Goal: Transaction & Acquisition: Purchase product/service

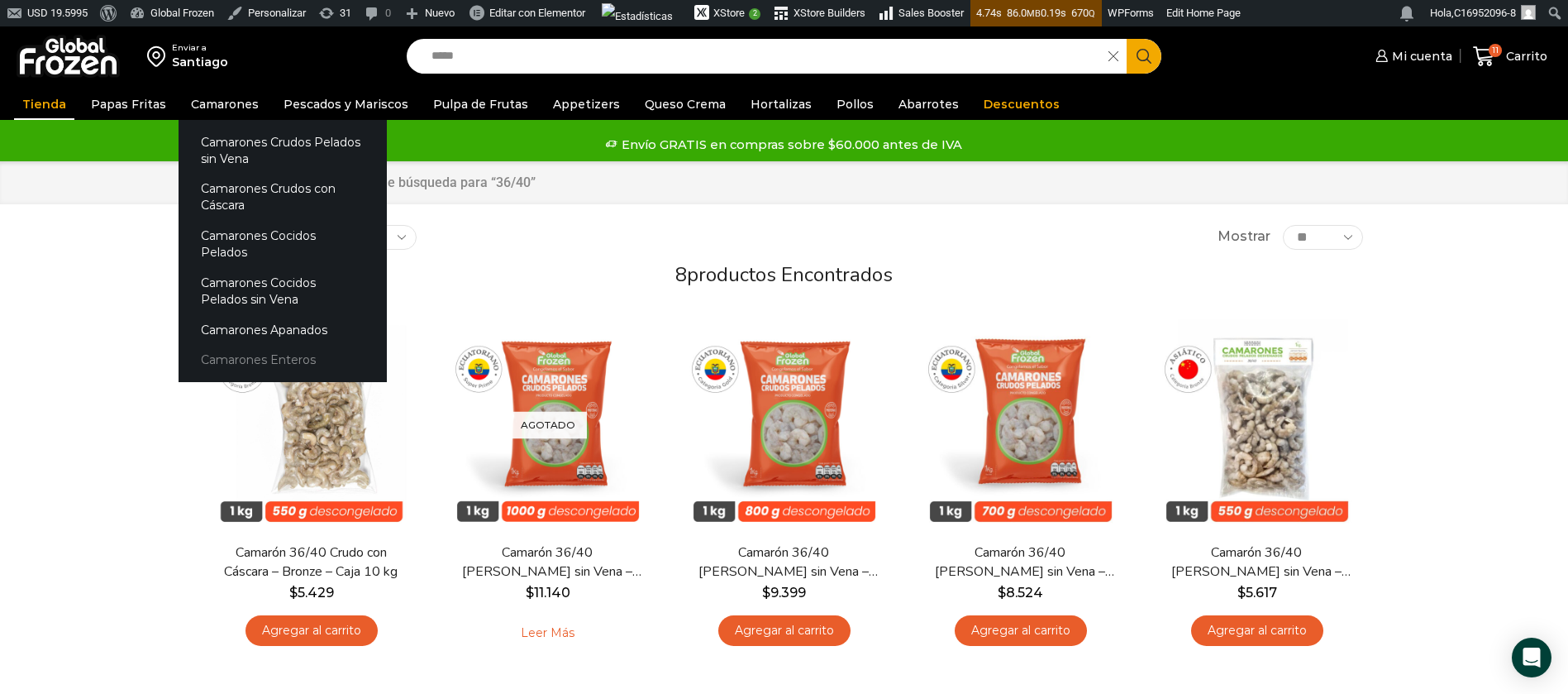
click at [220, 344] on link "Camarones Enteros" at bounding box center [282, 360] width 209 height 31
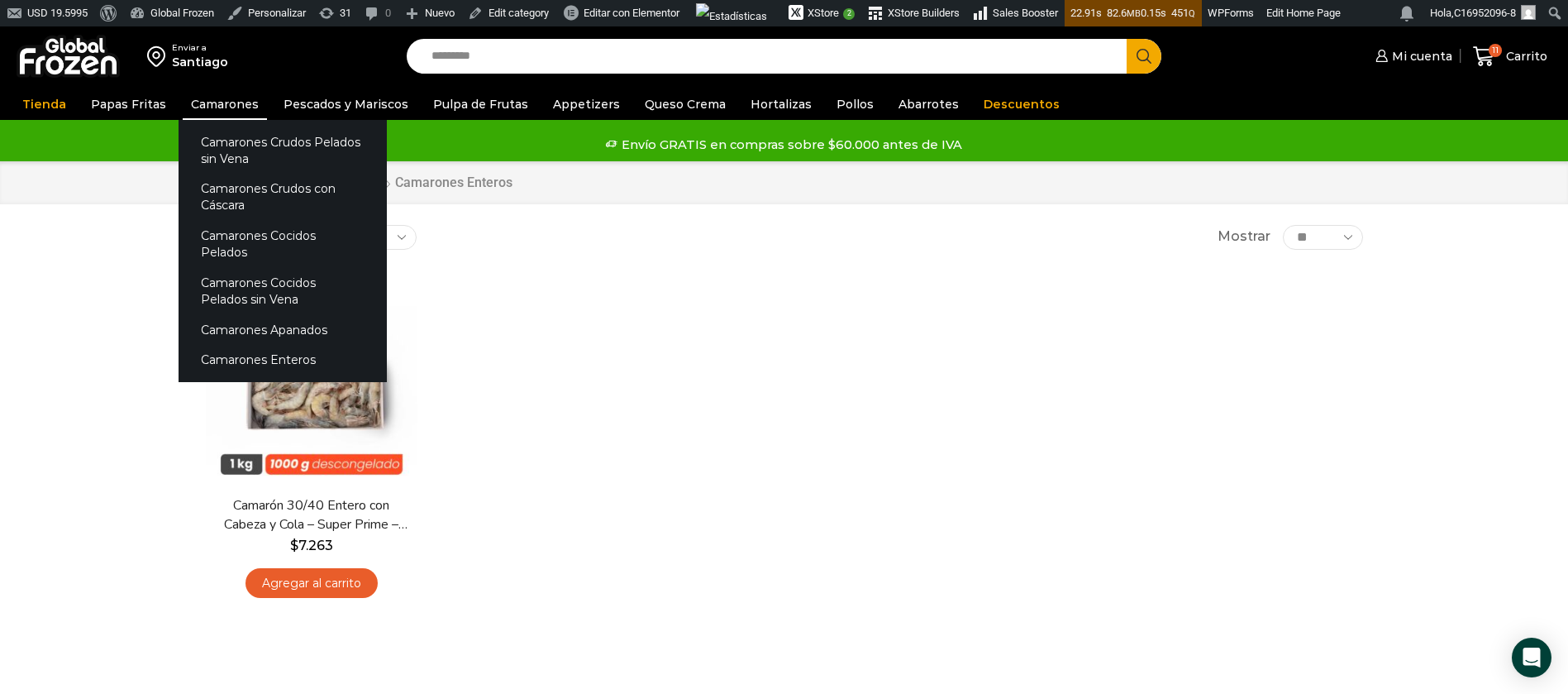
click at [232, 103] on link "Camarones" at bounding box center [224, 104] width 85 height 31
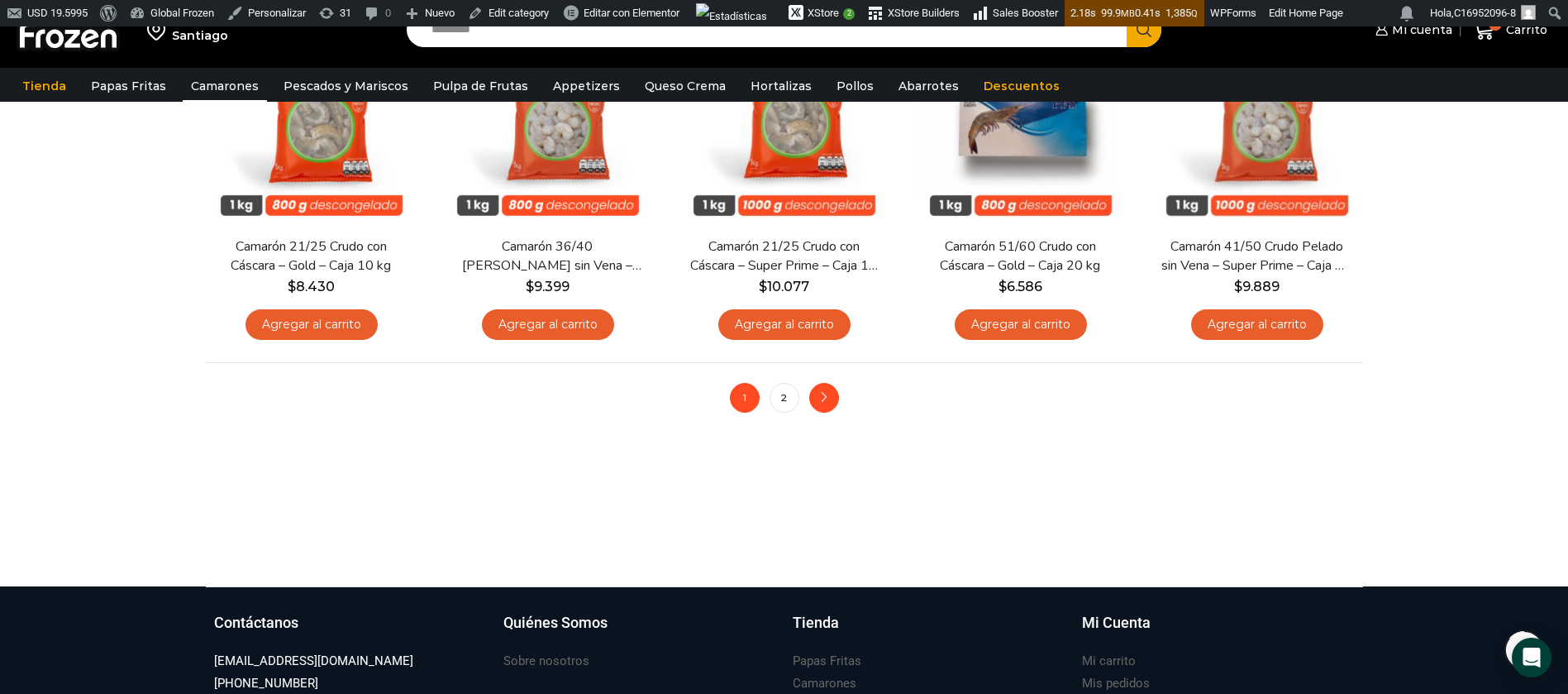
scroll to position [1365, 0]
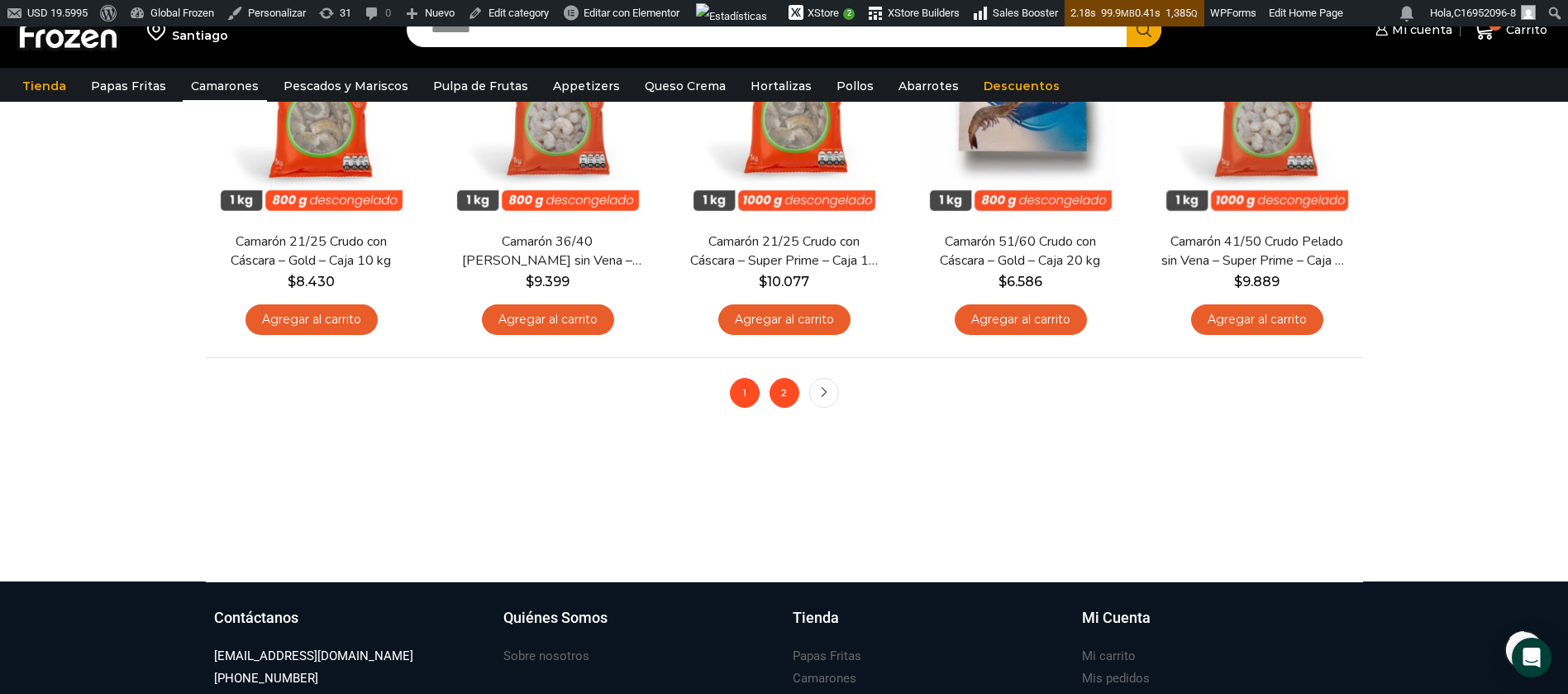
click at [788, 398] on link "2" at bounding box center [785, 393] width 30 height 30
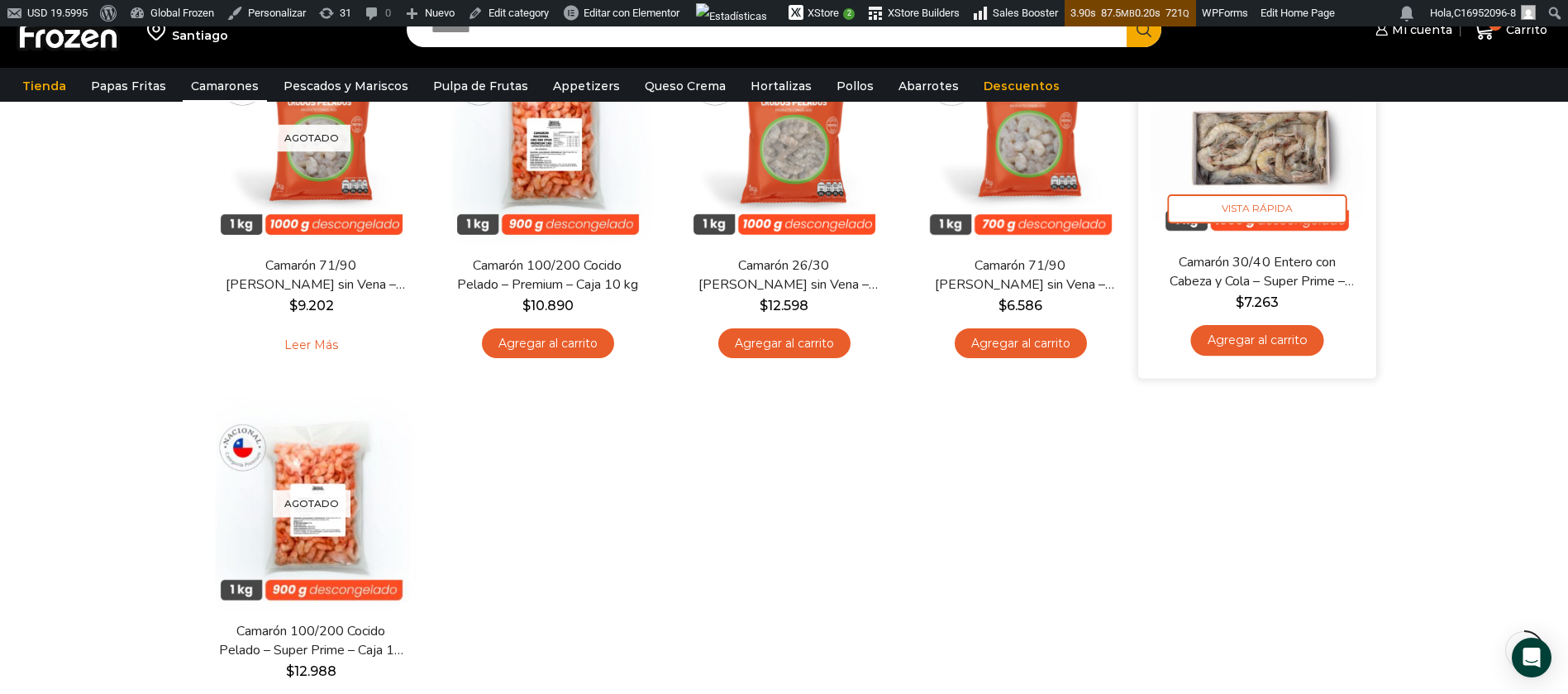
scroll to position [496, 0]
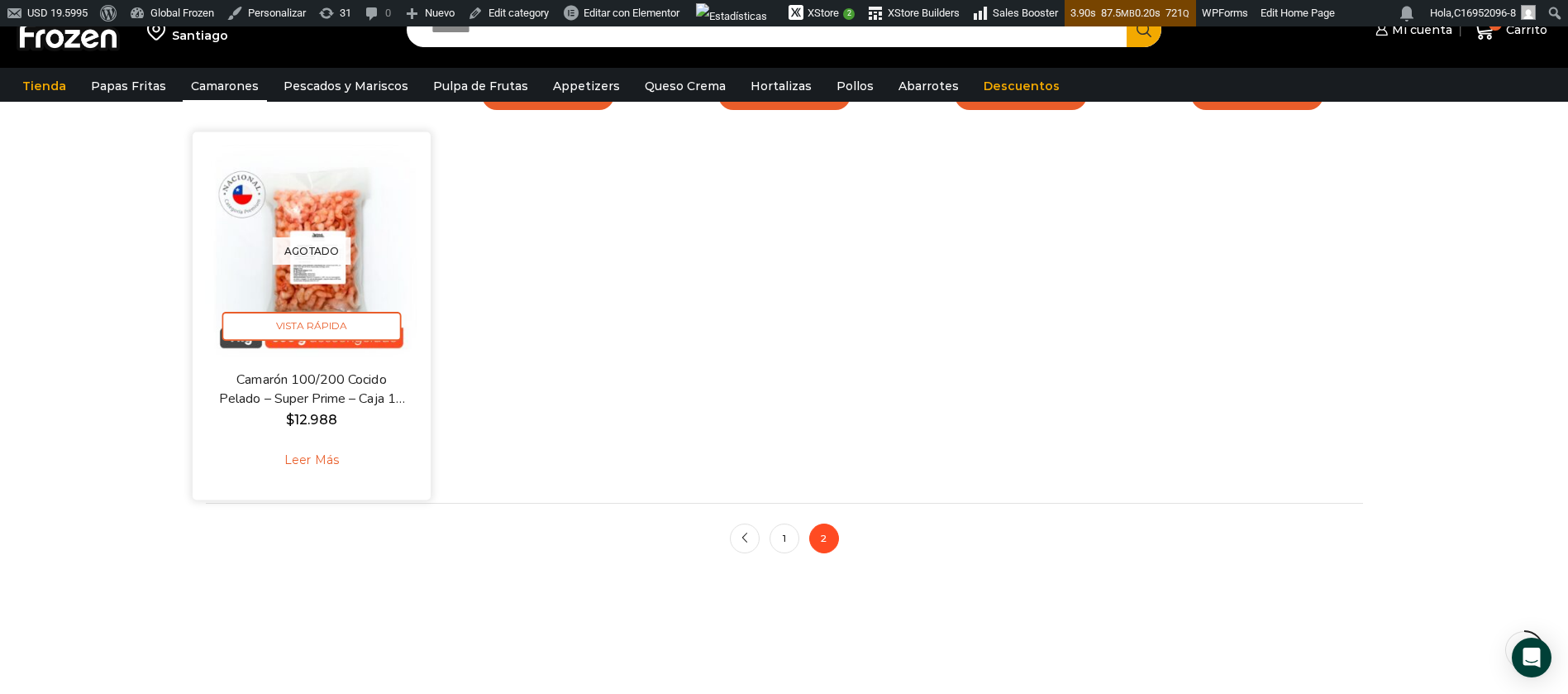
click at [290, 242] on p "Agotado" at bounding box center [312, 251] width 79 height 28
click at [309, 261] on p "Agotado" at bounding box center [312, 251] width 79 height 28
click at [310, 323] on span "Vista Rápida" at bounding box center [311, 326] width 179 height 29
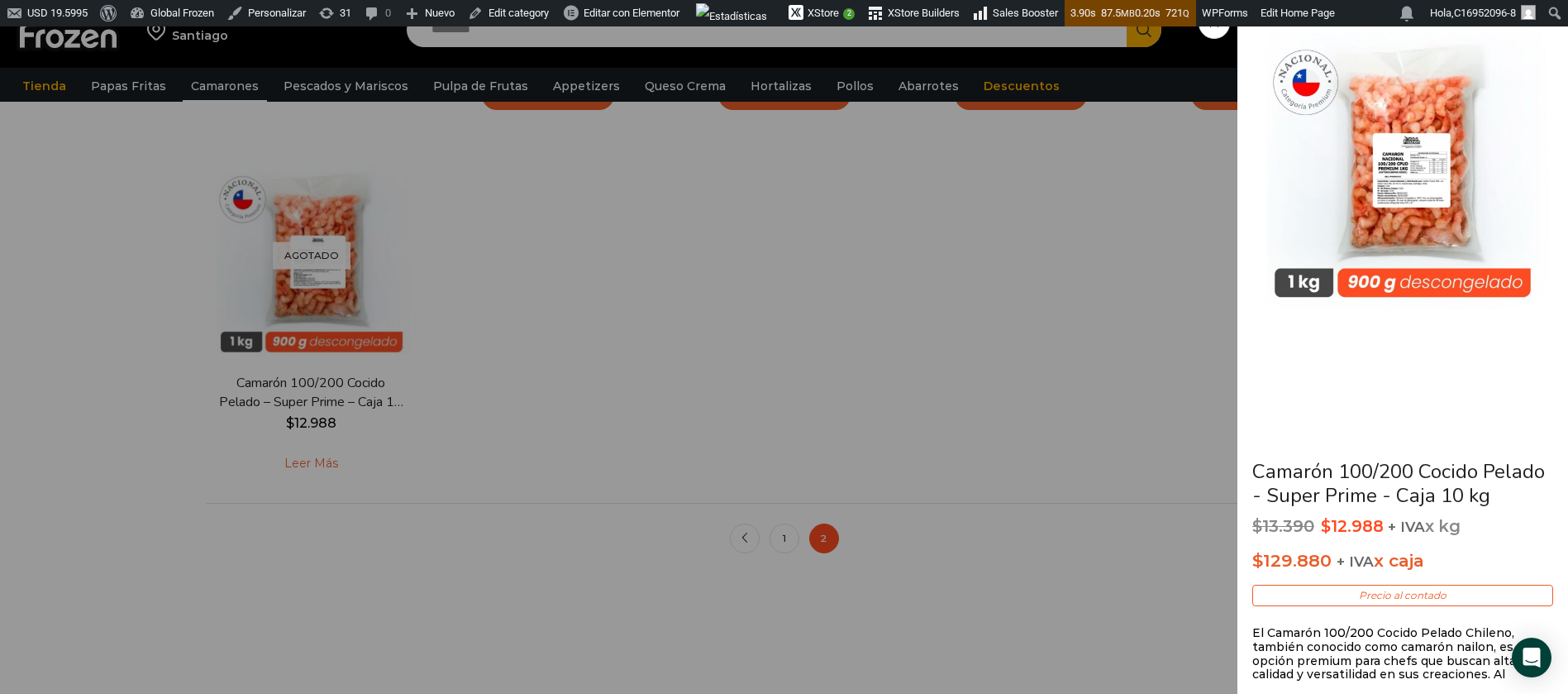
click at [1220, 31] on span at bounding box center [1214, 23] width 31 height 31
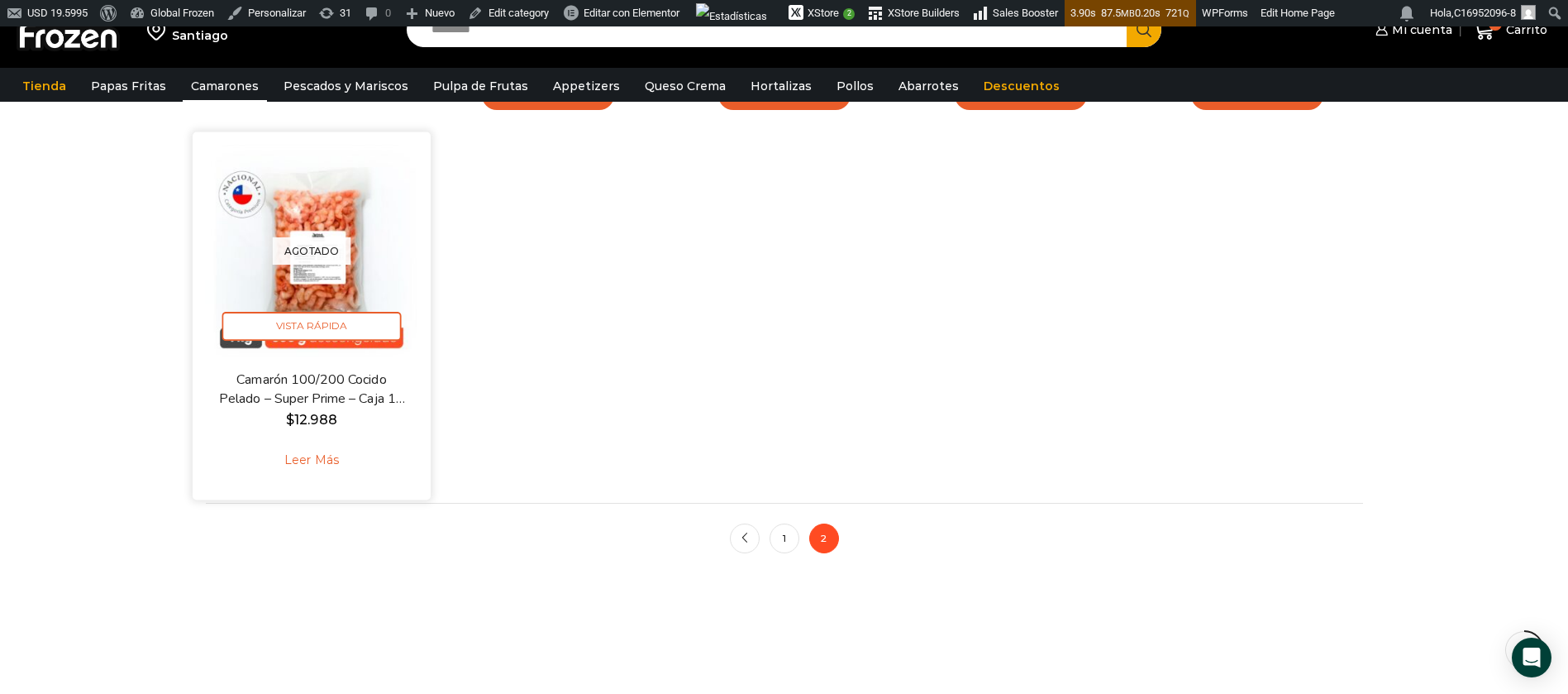
click at [355, 396] on link "Camarón 100/200 Cocido Pelado – Super Prime – Caja 10 kg" at bounding box center [311, 389] width 192 height 39
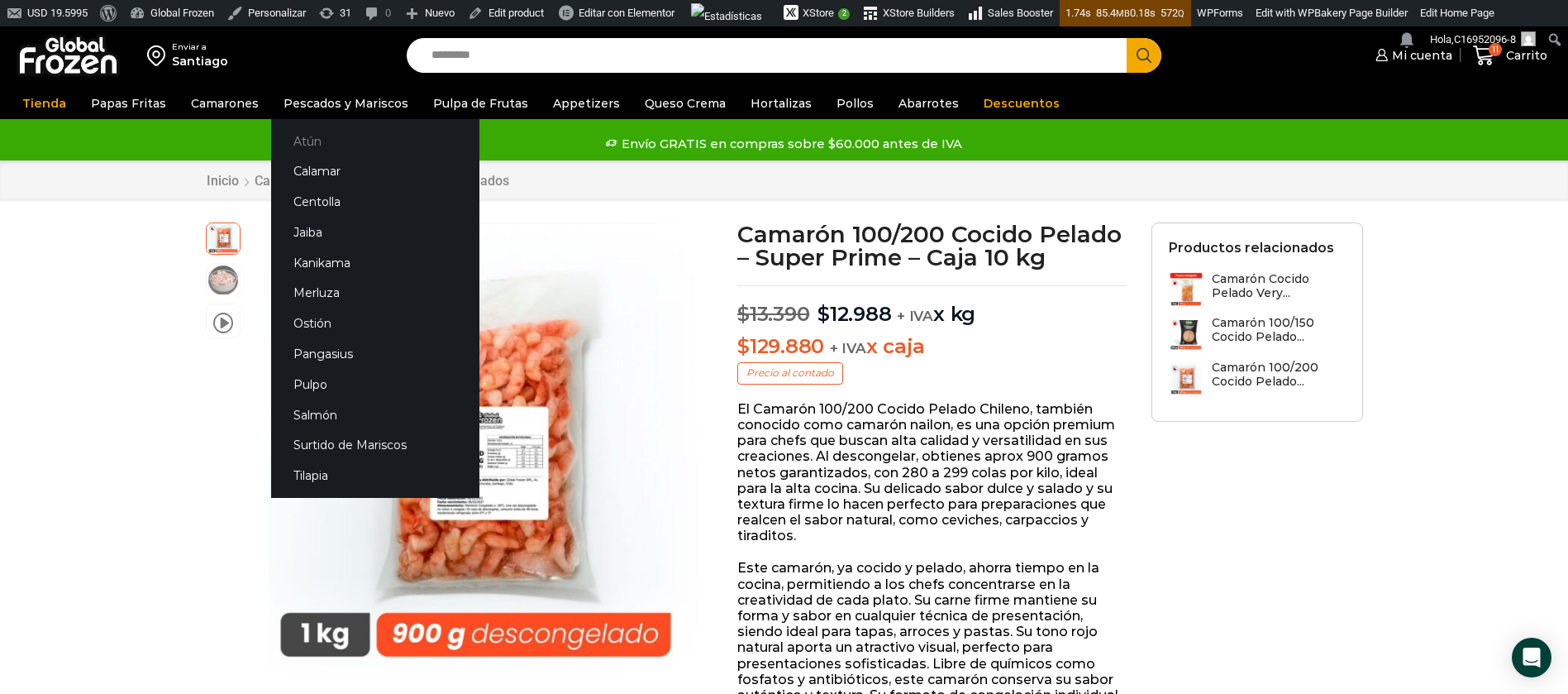
click at [304, 143] on link "Atún" at bounding box center [375, 141] width 209 height 31
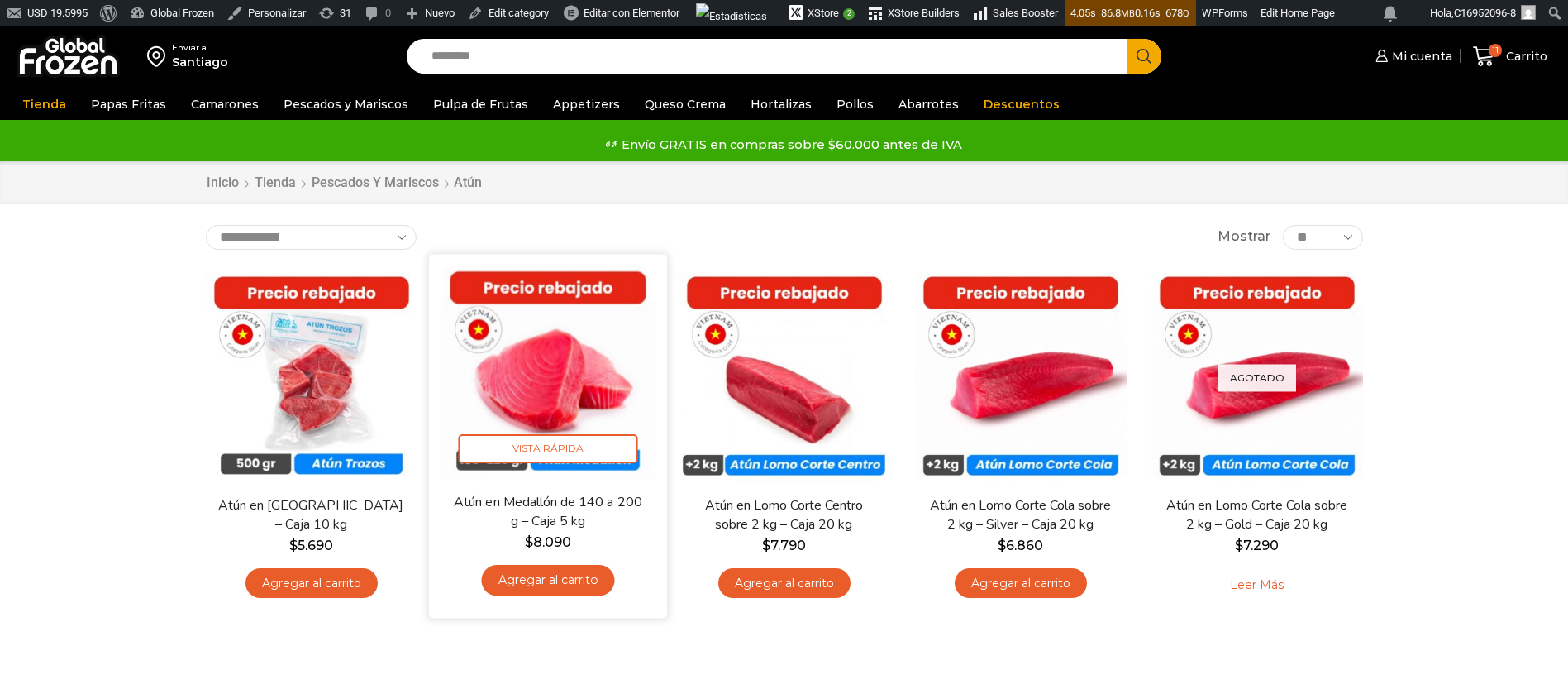
click at [565, 334] on img at bounding box center [548, 373] width 214 height 214
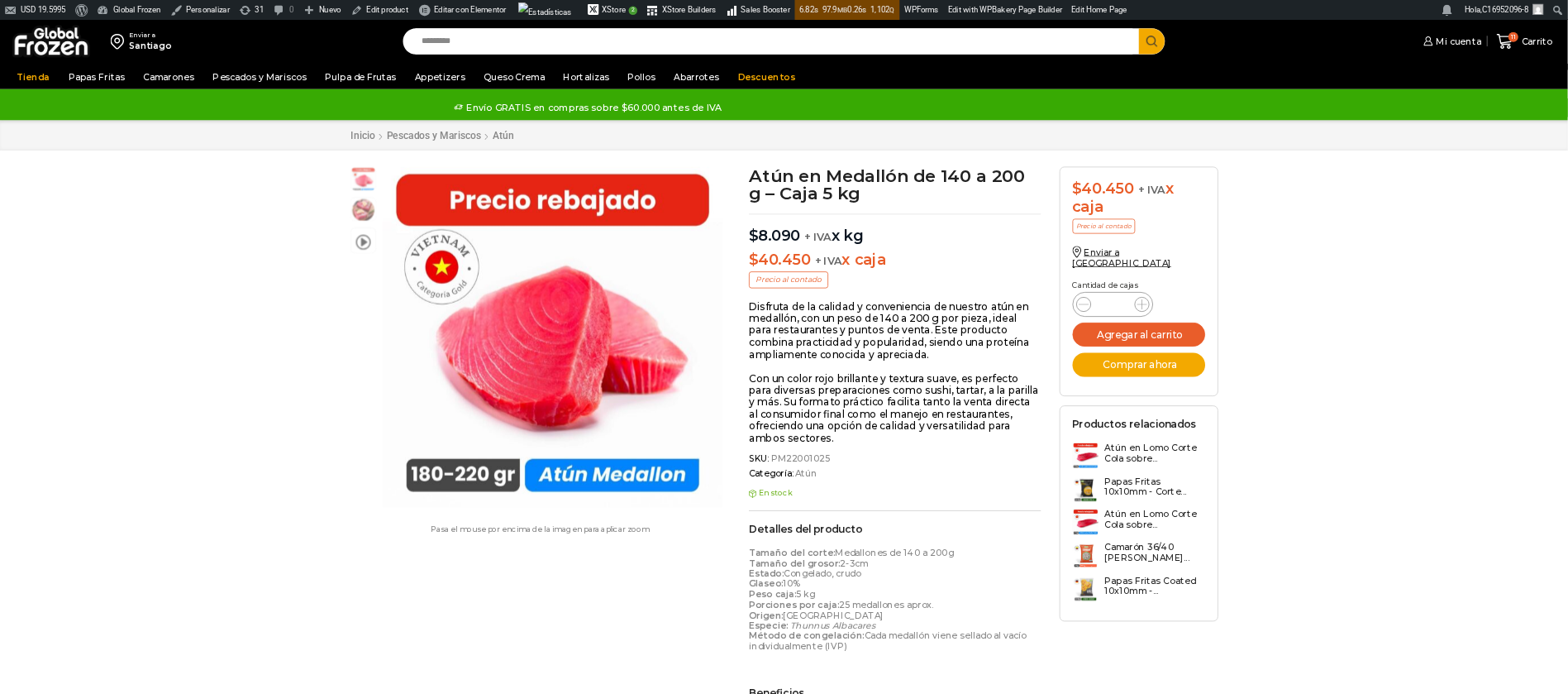
scroll to position [1, 0]
